Goal: Check status: Check status

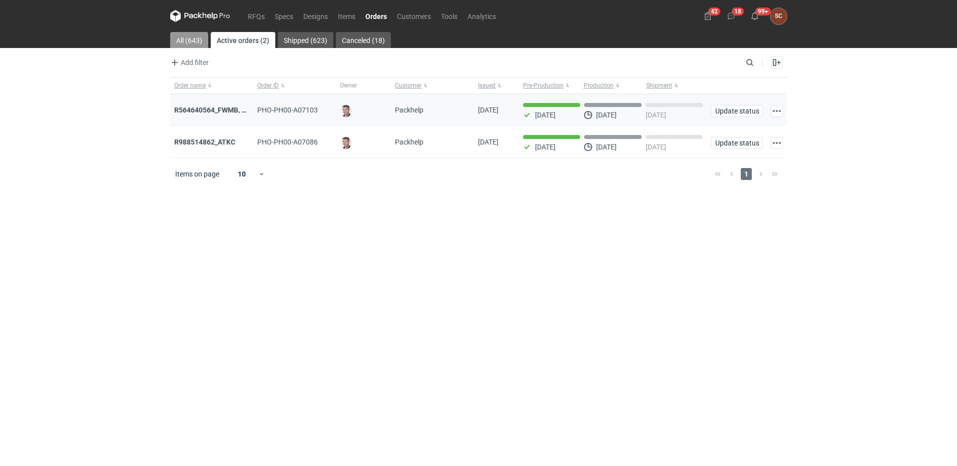
click at [188, 39] on link "All (643)" at bounding box center [189, 40] width 38 height 16
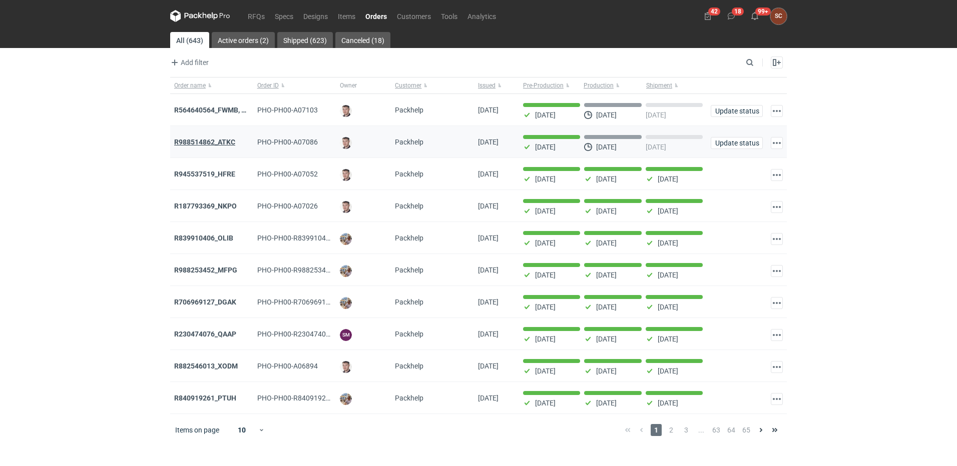
click at [211, 142] on strong "R988514862_ATKC" at bounding box center [204, 142] width 61 height 8
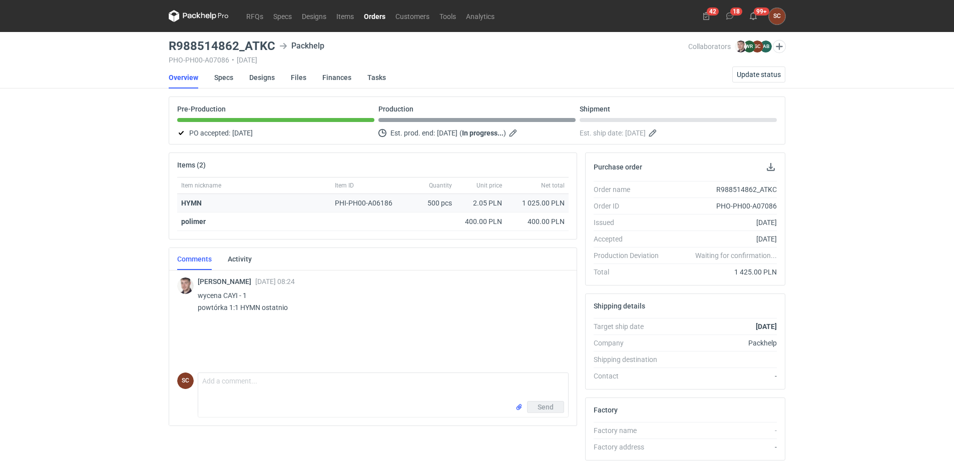
click at [342, 196] on div "PHI-PH00-A06186" at bounding box center [368, 203] width 75 height 19
click at [229, 76] on link "Specs" at bounding box center [223, 78] width 19 height 22
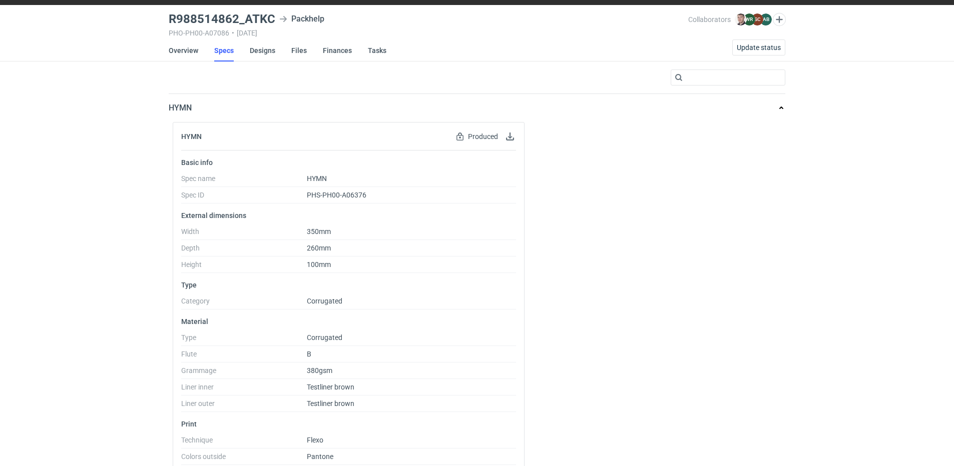
scroll to position [50, 0]
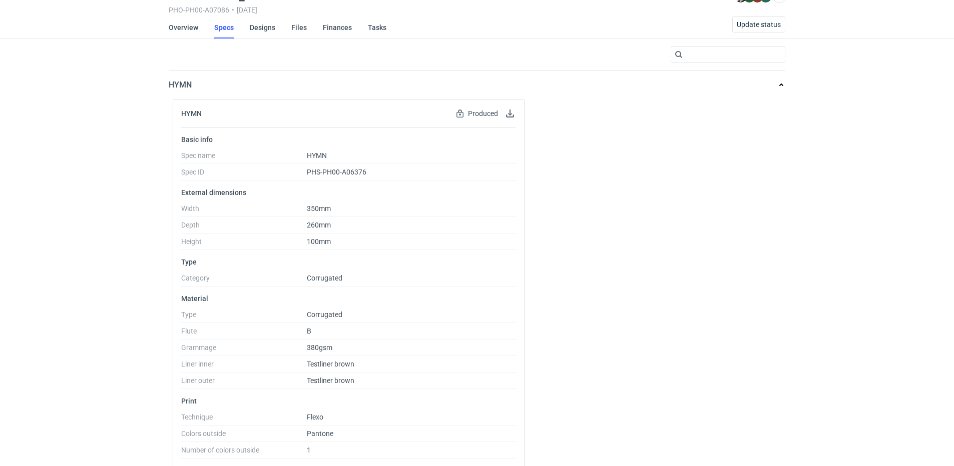
click at [82, 166] on div "RFQs Specs Designs Items Orders Customers Tools Analytics 42 18 99+ SC Sylwia C…" at bounding box center [477, 183] width 954 height 466
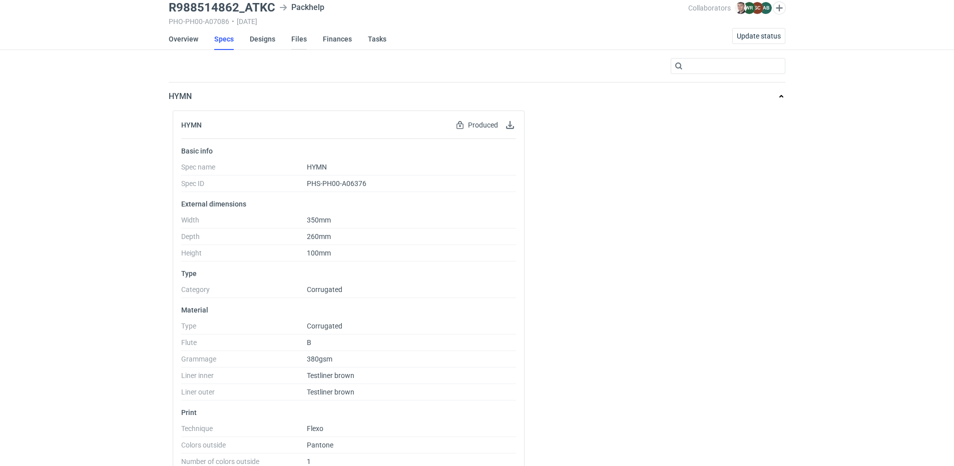
scroll to position [0, 0]
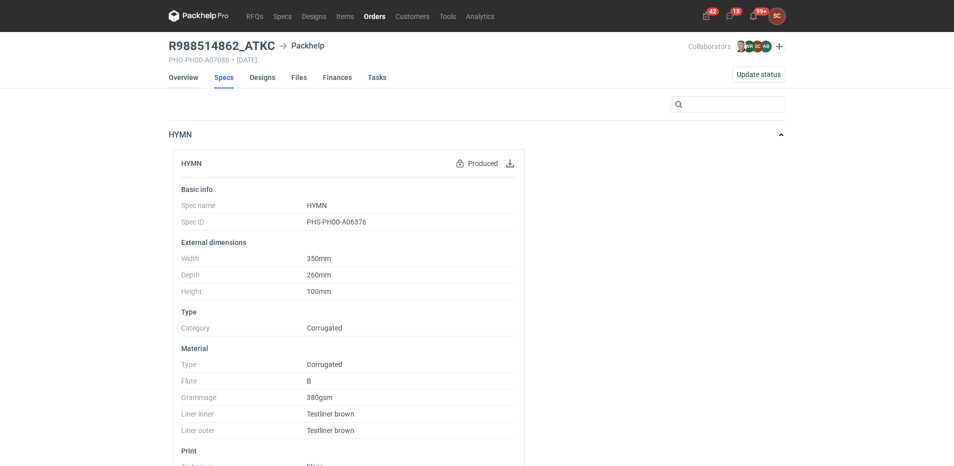
click at [193, 78] on link "Overview" at bounding box center [184, 78] width 30 height 22
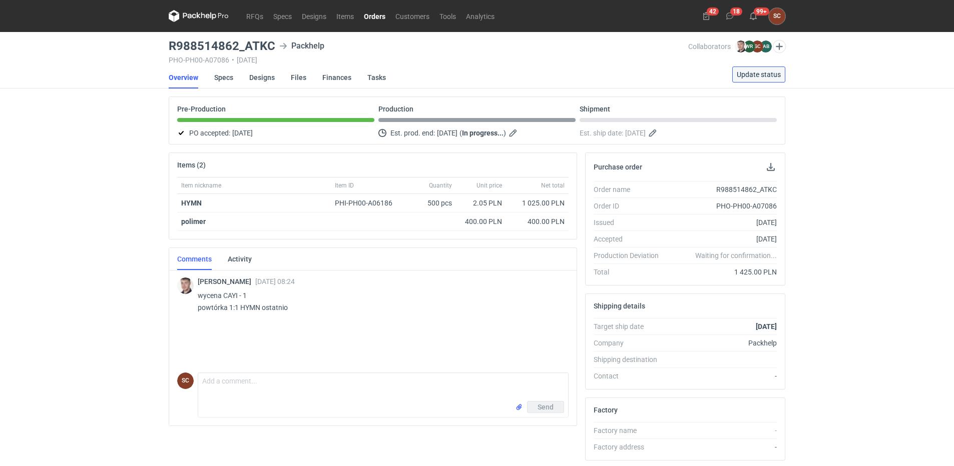
click at [753, 77] on span "Update status" at bounding box center [759, 74] width 44 height 7
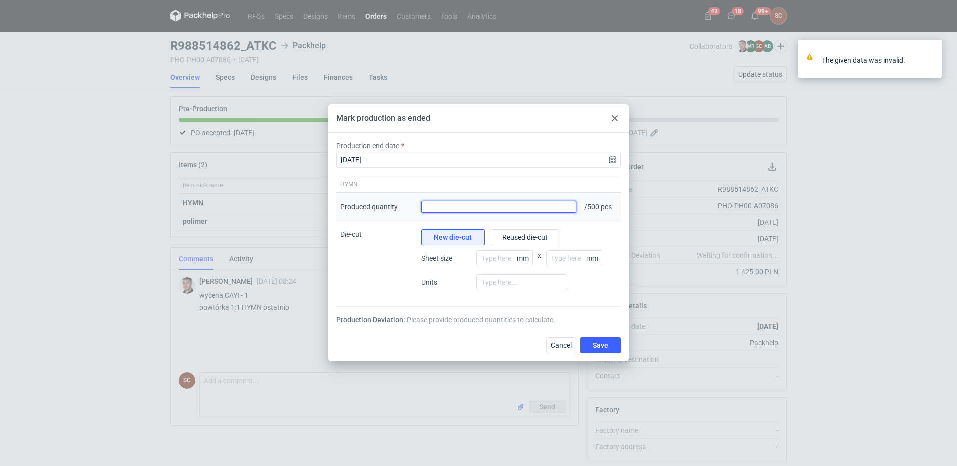
click at [444, 204] on input "Produced quantity" at bounding box center [498, 207] width 155 height 12
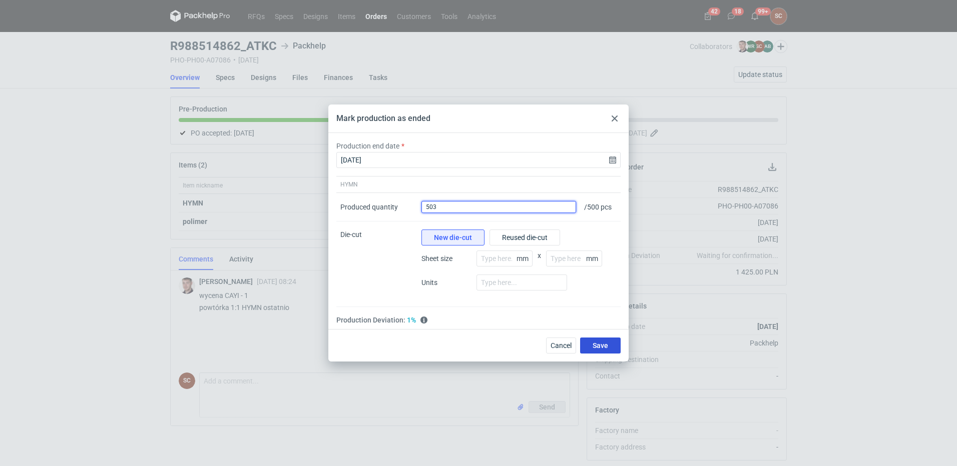
type input "503"
click at [605, 344] on span "Save" at bounding box center [601, 345] width 16 height 7
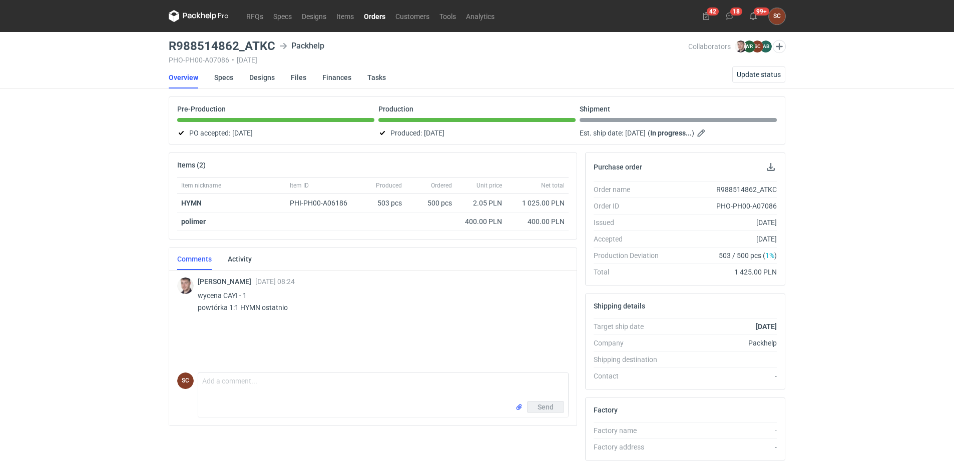
click at [741, 188] on div "R988514862_ATKC" at bounding box center [722, 190] width 110 height 10
copy div "R988514862_ATKC"
click at [102, 207] on div "RFQs Specs Designs Items Orders Customers Tools Analytics 42 18 99+ SC Sylwia C…" at bounding box center [477, 233] width 954 height 466
click at [731, 188] on div "R988514862_ATKC" at bounding box center [722, 190] width 110 height 10
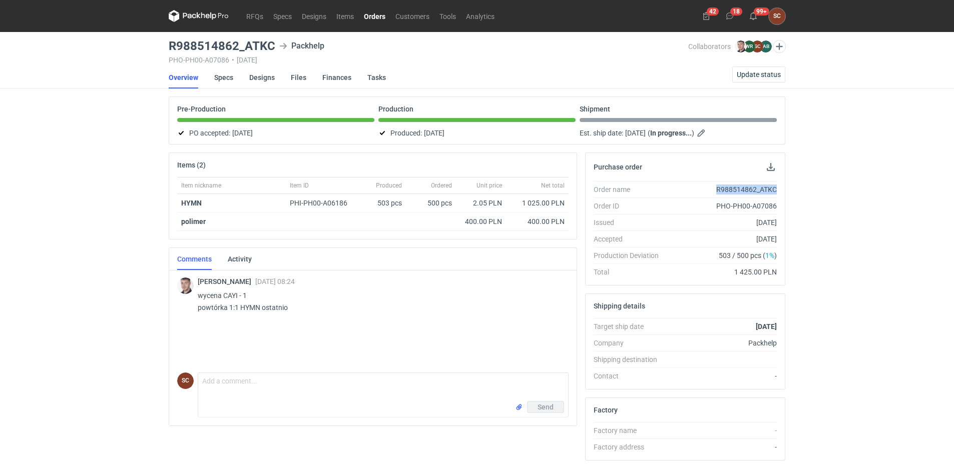
click at [731, 188] on div "R988514862_ATKC" at bounding box center [722, 190] width 110 height 10
copy div "R988514862_ATKC"
click at [500, 233] on div "Item nickname Item ID Produced Ordered Unit price Net total HYMN PHI-PH00-A0618…" at bounding box center [372, 208] width 407 height 62
click at [113, 174] on div "RFQs Specs Designs Items Orders Customers Tools Analytics 42 18 99+ SC Sylwia C…" at bounding box center [477, 233] width 954 height 466
click at [220, 77] on link "Specs" at bounding box center [223, 78] width 19 height 22
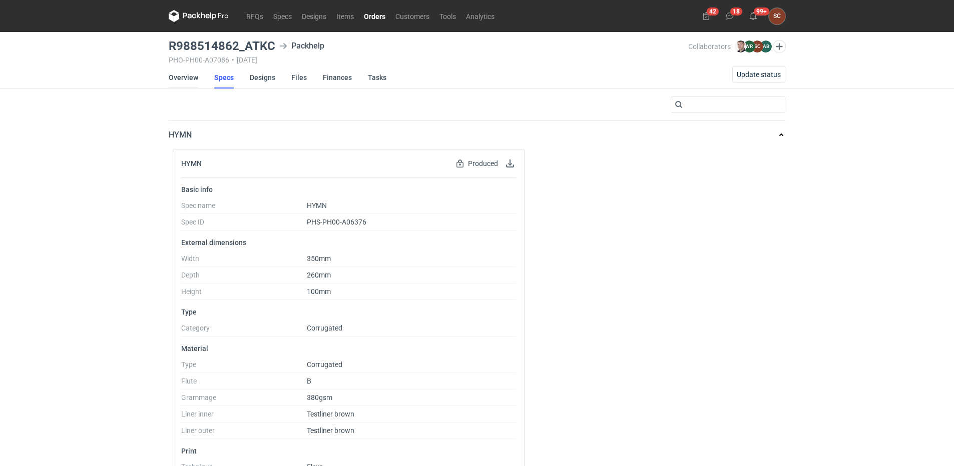
click at [175, 75] on link "Overview" at bounding box center [184, 78] width 30 height 22
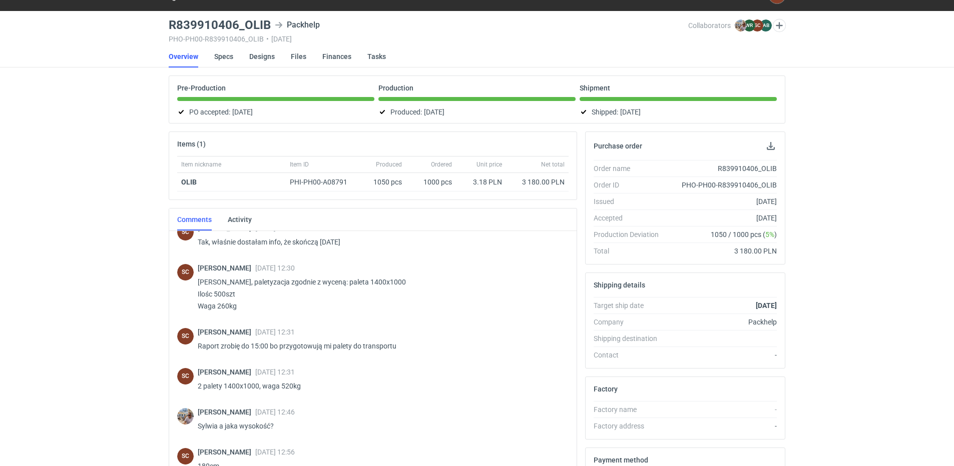
scroll to position [242, 0]
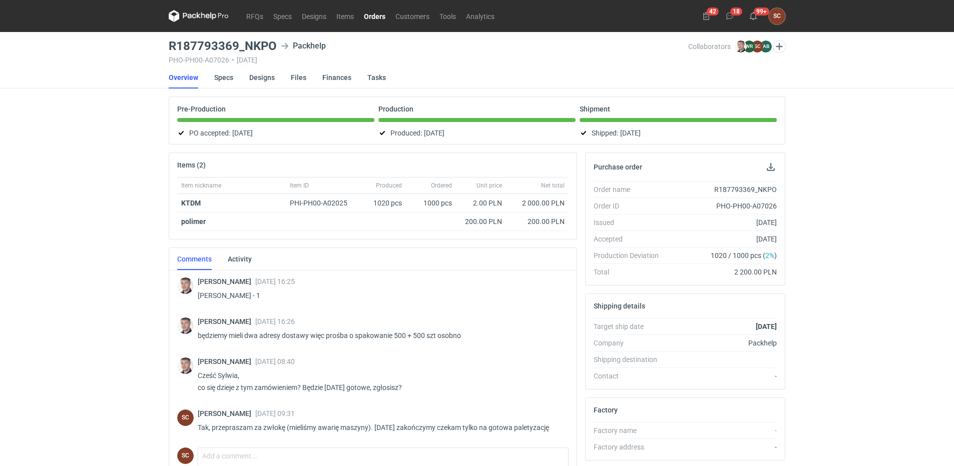
click at [730, 190] on div "R187793369_NKPO" at bounding box center [722, 190] width 110 height 10
copy div "R187793369_NKPO"
click at [823, 207] on div "RFQs Specs Designs Items Orders Customers Tools Analytics 42 18 99+ SC [PERSON_…" at bounding box center [477, 233] width 954 height 466
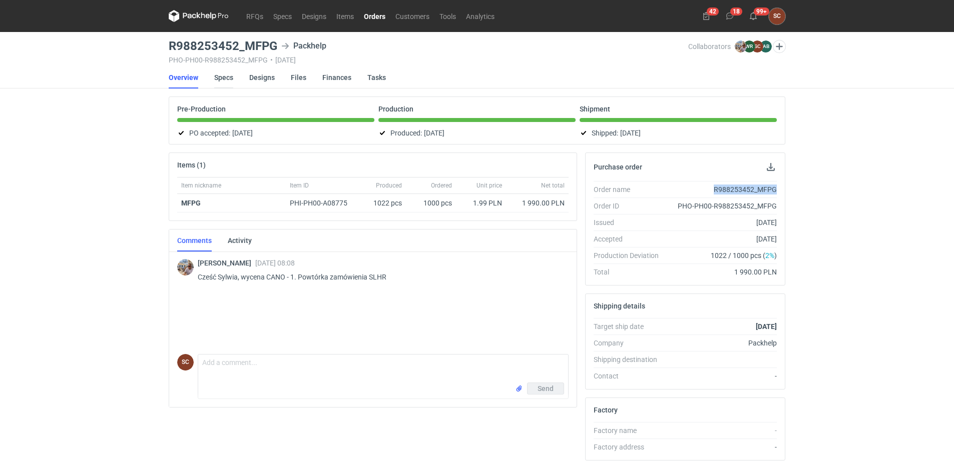
click at [227, 77] on link "Specs" at bounding box center [223, 78] width 19 height 22
click at [223, 79] on link "Specs" at bounding box center [223, 78] width 19 height 22
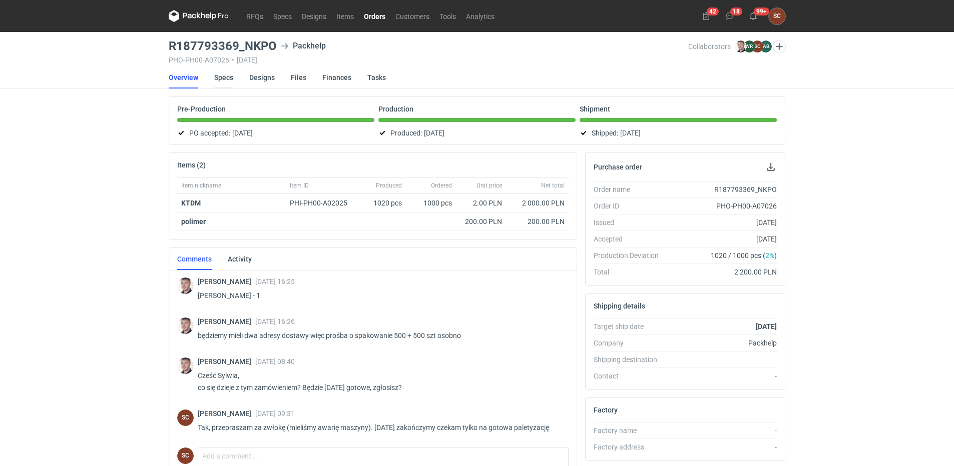
click at [223, 78] on link "Specs" at bounding box center [223, 78] width 19 height 22
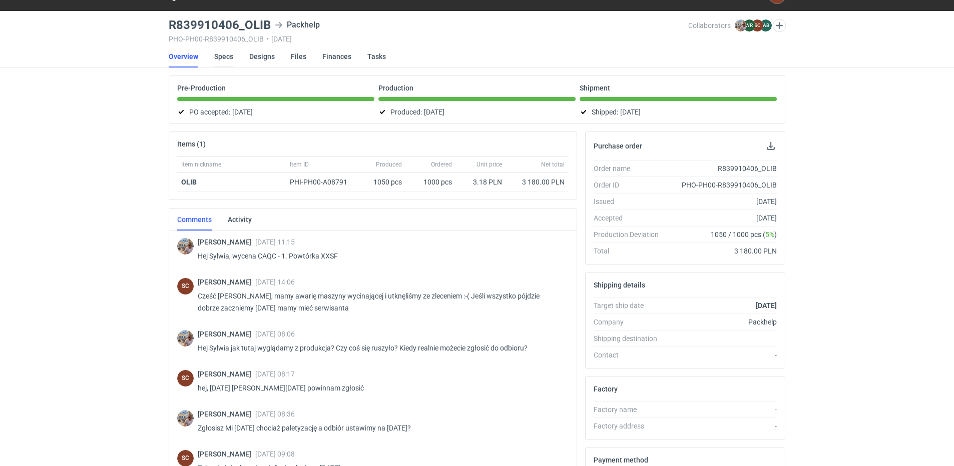
scroll to position [242, 0]
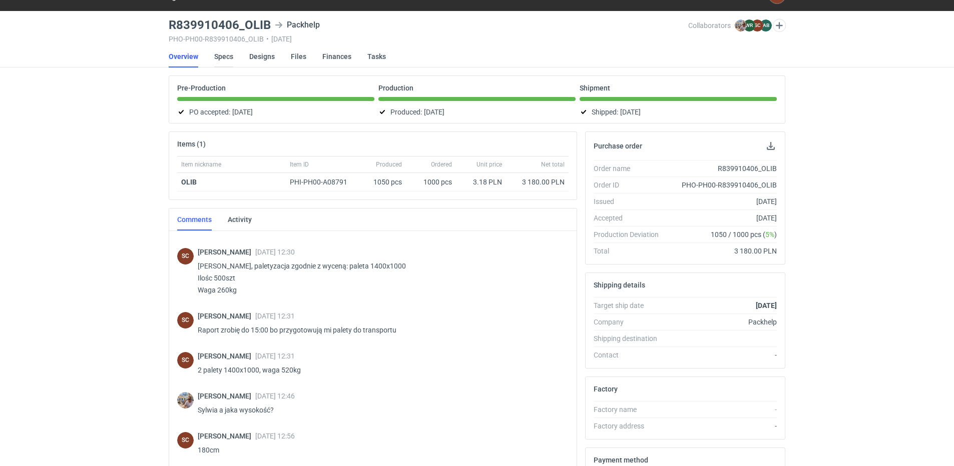
click at [222, 55] on link "Specs" at bounding box center [223, 57] width 19 height 22
